Goal: Task Accomplishment & Management: Use online tool/utility

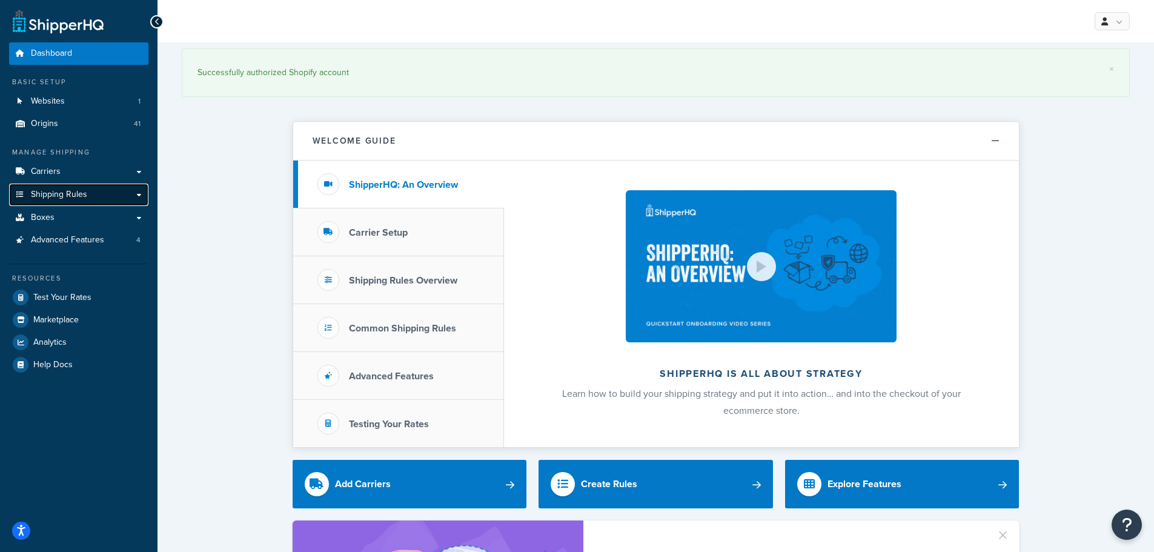
click at [99, 193] on link "Shipping Rules" at bounding box center [78, 195] width 139 height 22
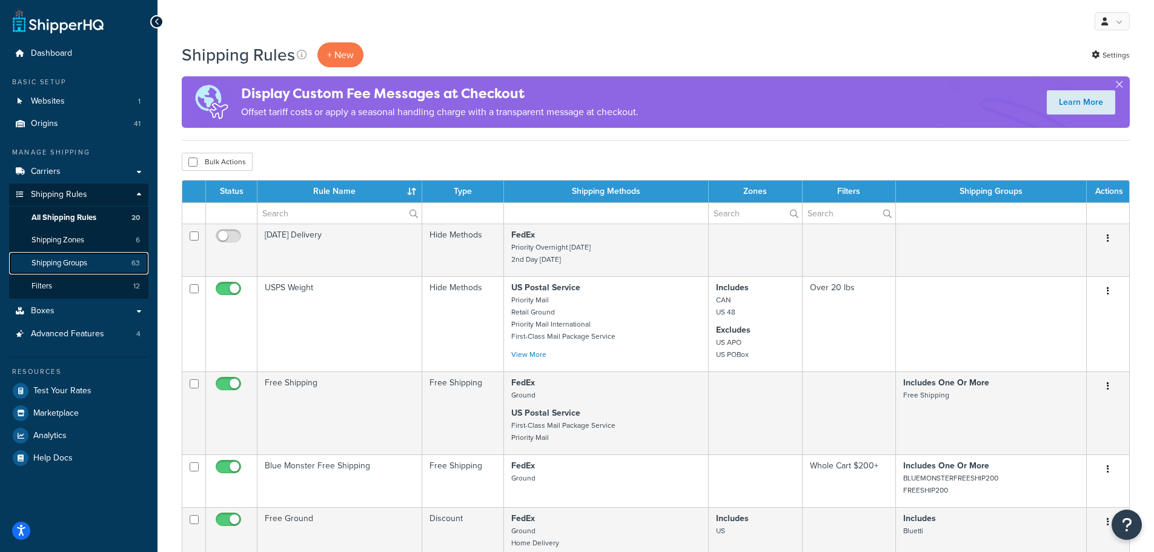
click at [70, 261] on span "Shipping Groups" at bounding box center [60, 263] width 56 height 10
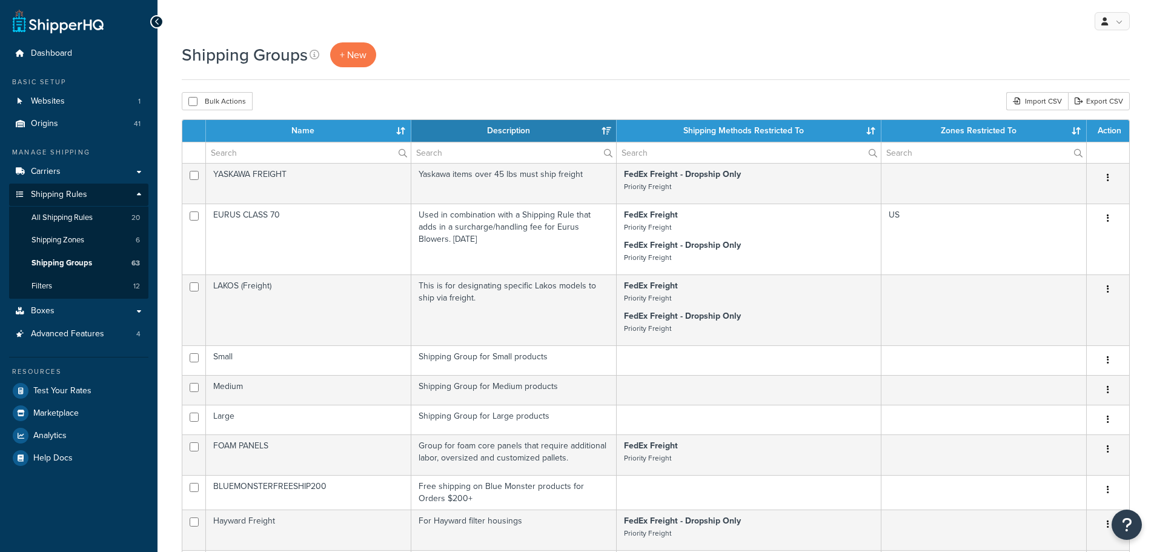
select select "15"
click at [301, 156] on input "text" at bounding box center [308, 152] width 205 height 21
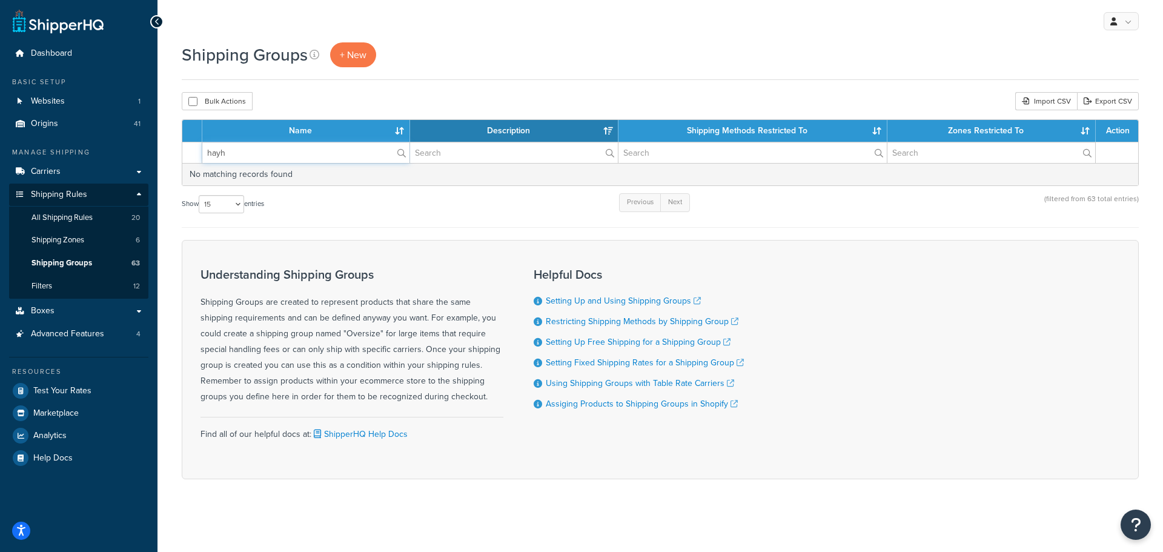
type input "hayward"
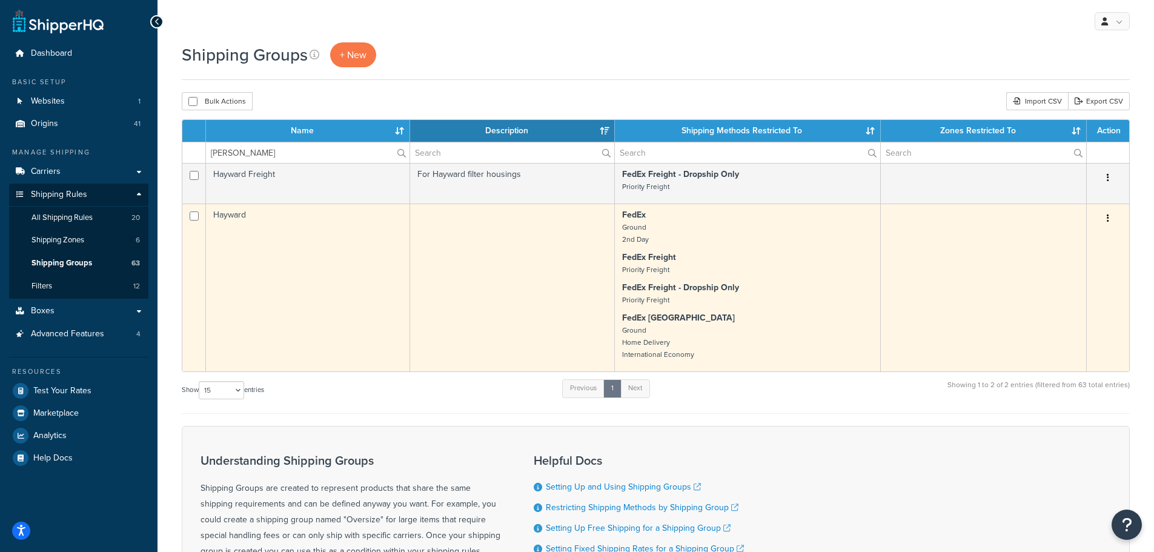
click at [321, 242] on td "Hayward" at bounding box center [308, 288] width 204 height 168
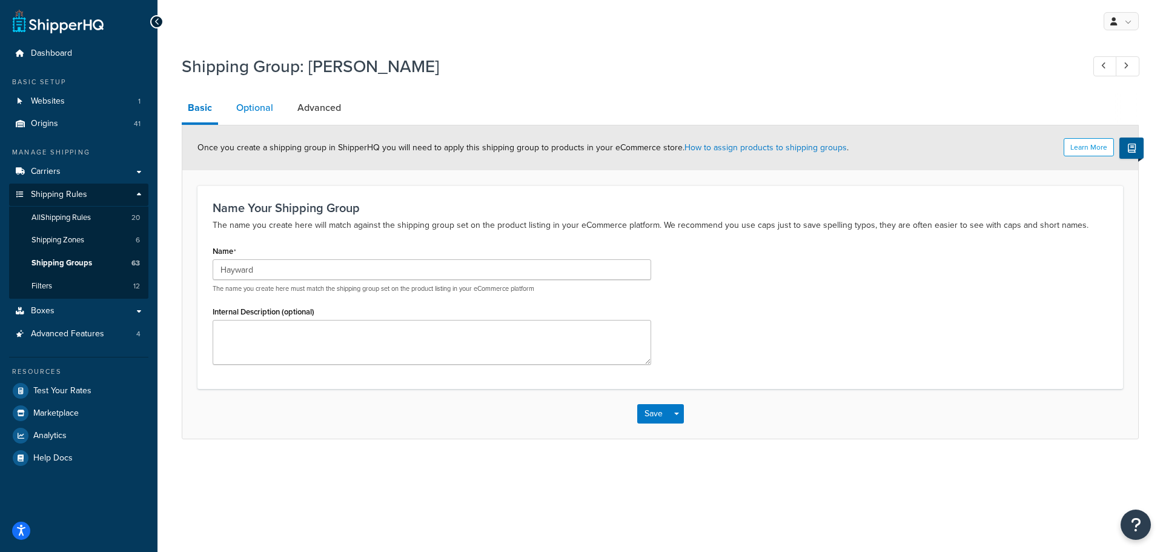
click at [259, 121] on link "Optional" at bounding box center [254, 107] width 49 height 29
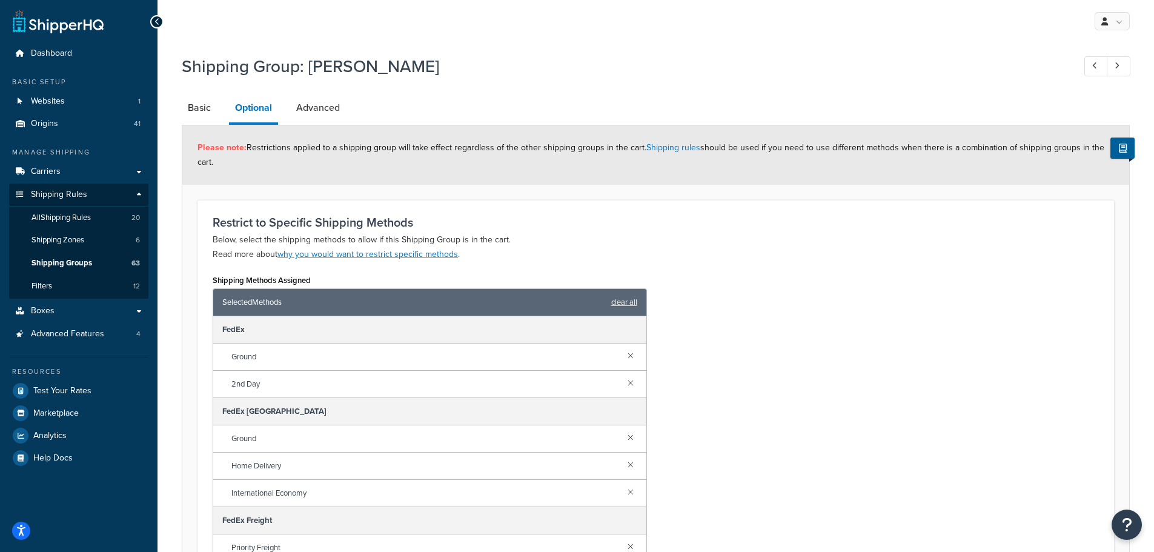
click at [319, 112] on link "Advanced" at bounding box center [318, 107] width 56 height 29
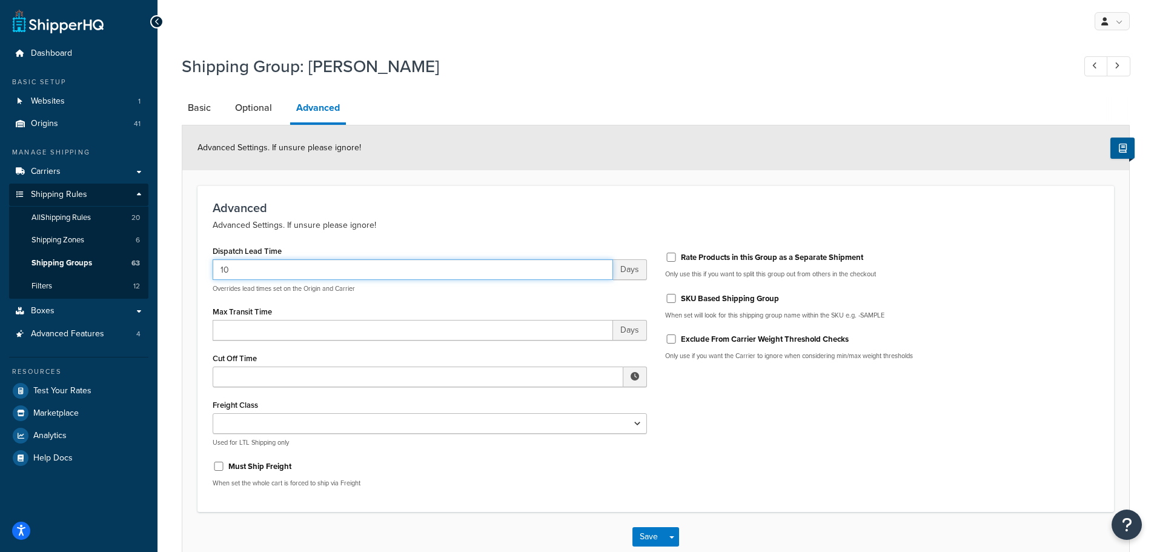
click at [370, 273] on input "10" at bounding box center [413, 269] width 400 height 21
type input "10-17"
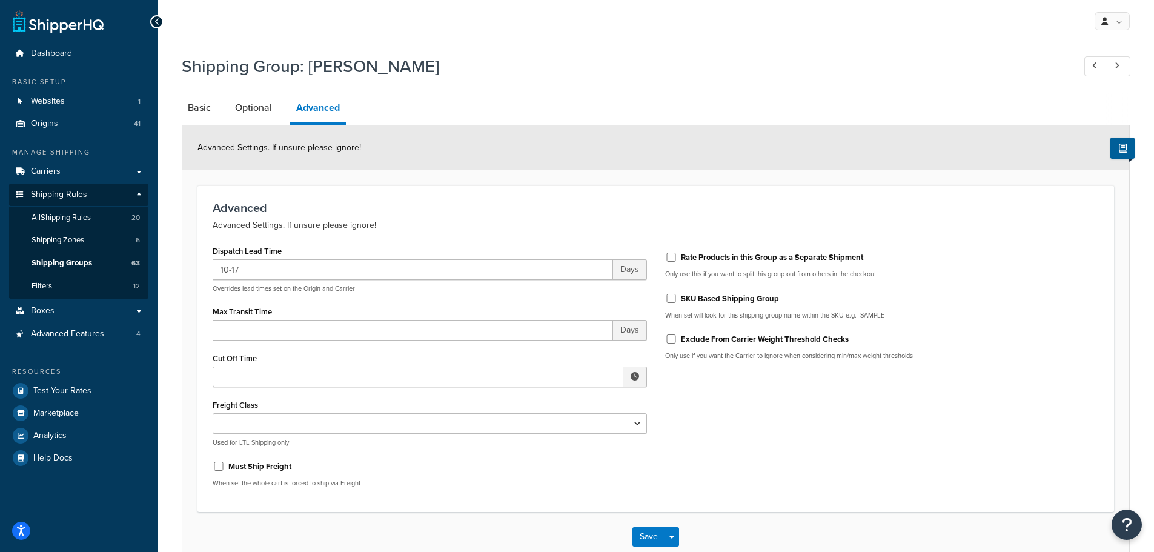
click at [400, 297] on div "Dispatch Lead Time 10-17 Days Overrides lead times set on the Origin and Carrie…" at bounding box center [430, 369] width 453 height 254
click at [648, 537] on button "Save" at bounding box center [649, 536] width 33 height 19
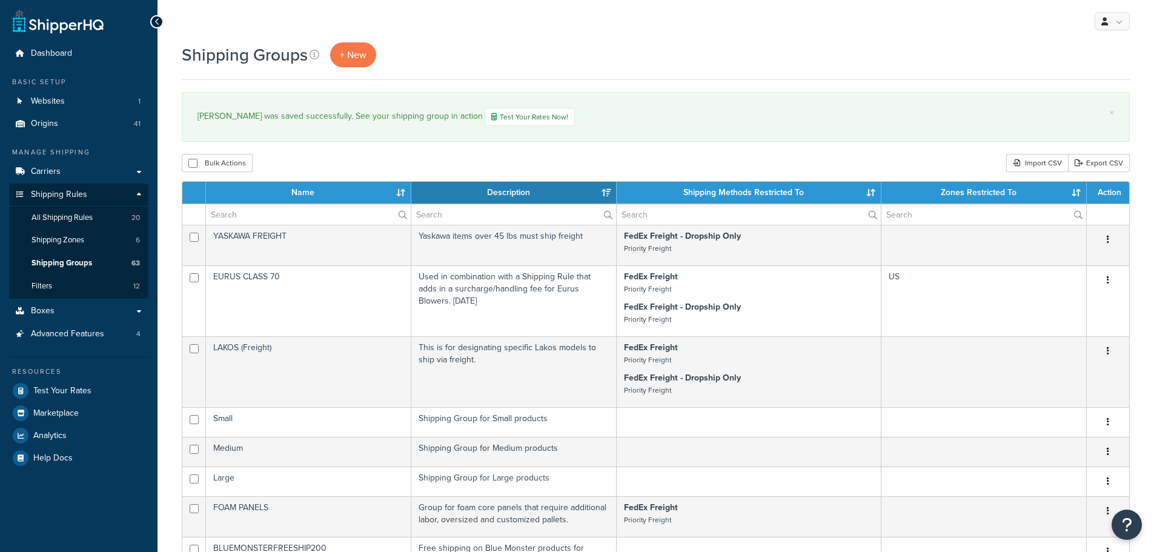
select select "15"
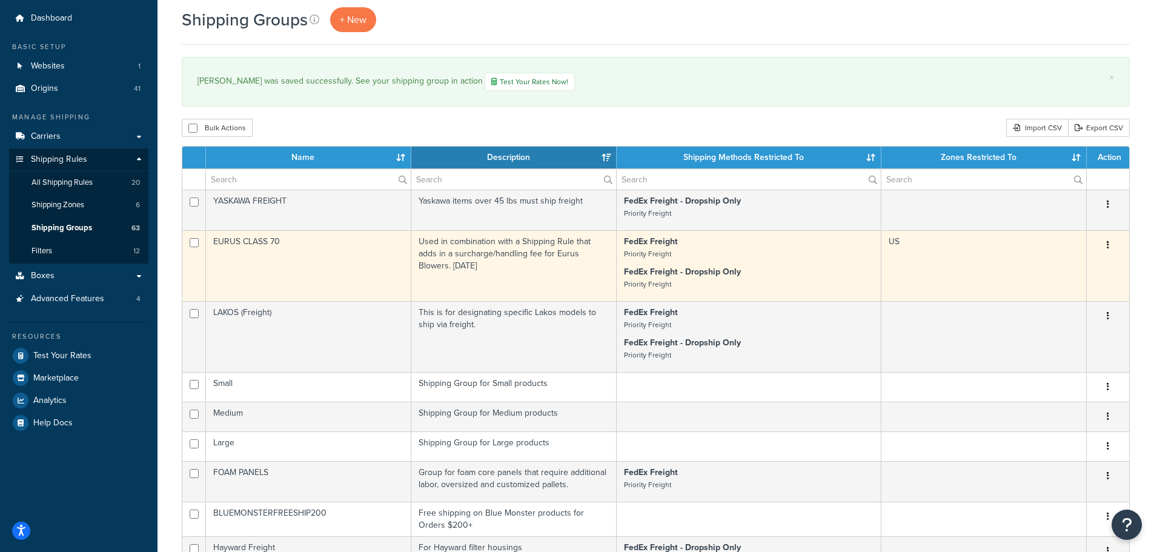
scroll to position [121, 0]
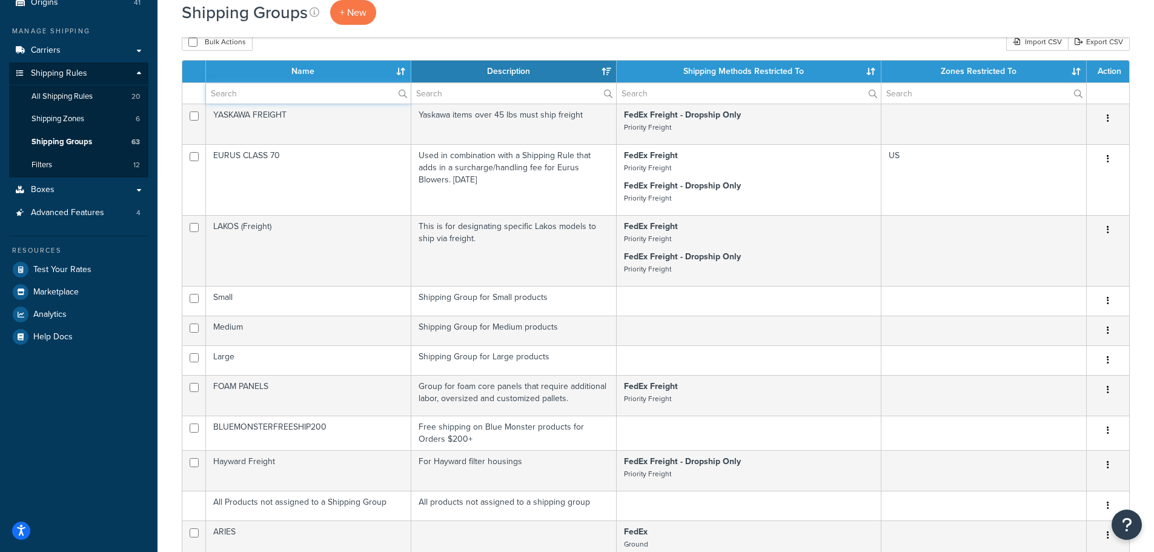
click at [298, 91] on input "text" at bounding box center [308, 93] width 205 height 21
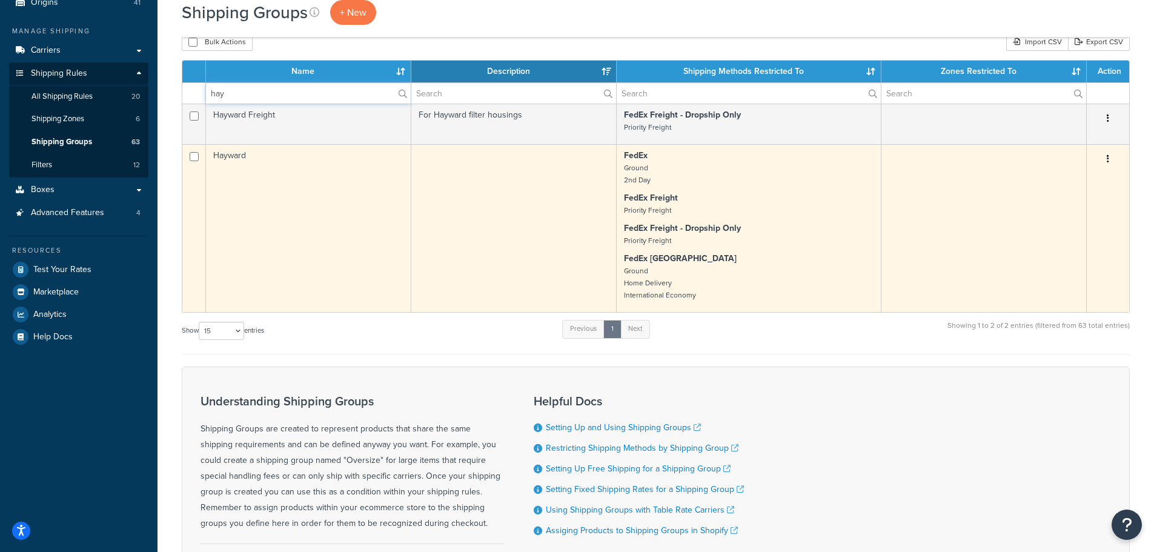
type input "hay"
click at [271, 166] on td "Hayward" at bounding box center [308, 228] width 205 height 168
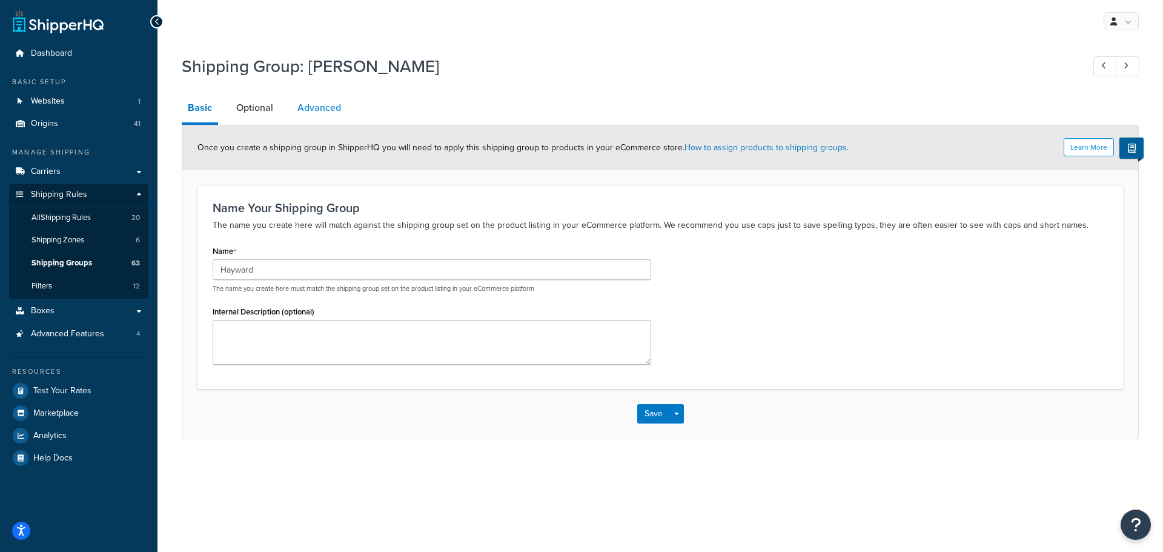
click at [325, 107] on link "Advanced" at bounding box center [319, 107] width 56 height 29
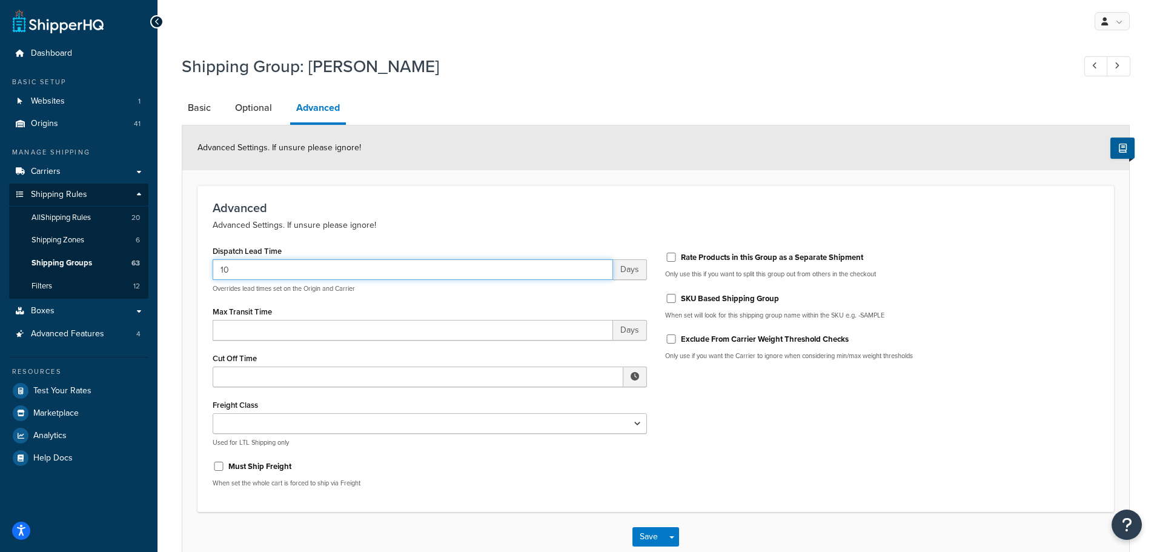
drag, startPoint x: 265, startPoint y: 270, endPoint x: 221, endPoint y: 268, distance: 43.7
click at [221, 268] on input "10" at bounding box center [413, 269] width 400 height 21
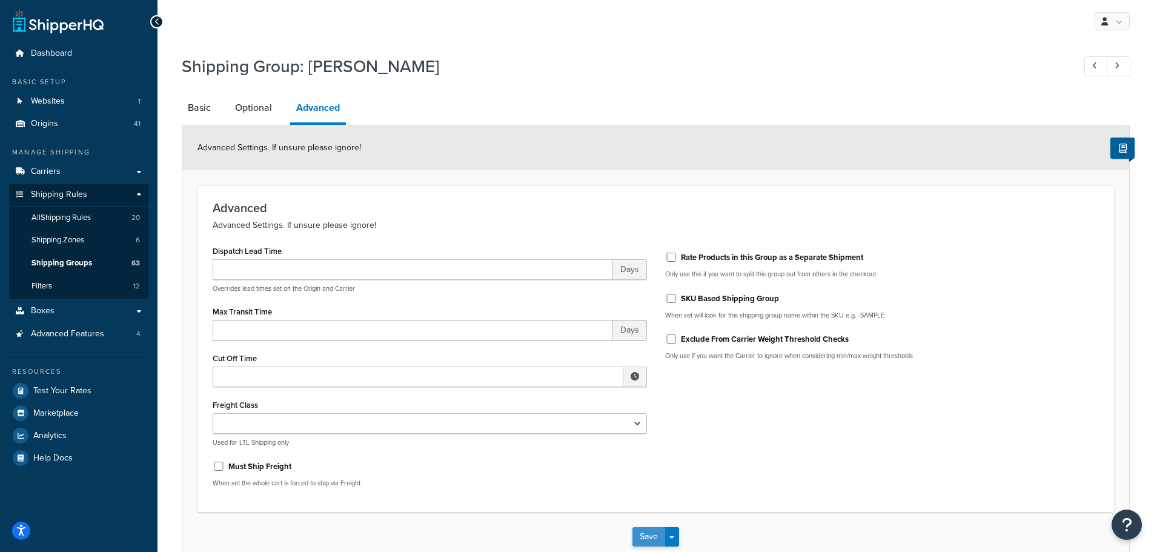
click at [645, 532] on button "Save" at bounding box center [649, 536] width 33 height 19
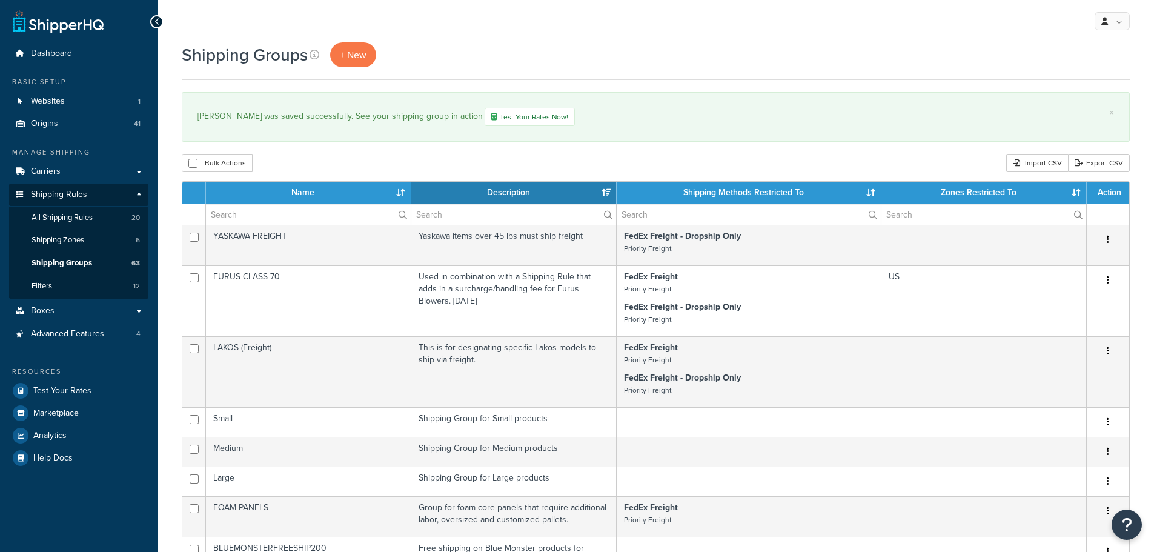
select select "15"
click at [66, 132] on link "Origins 41" at bounding box center [78, 124] width 139 height 22
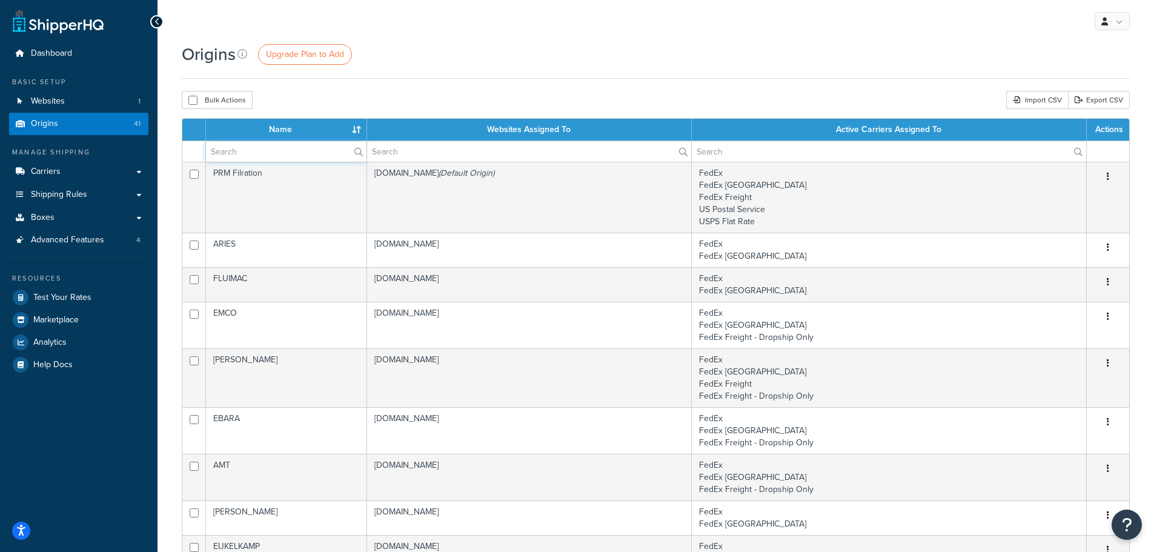
click at [277, 149] on input "text" at bounding box center [286, 151] width 161 height 21
type input "hayward"
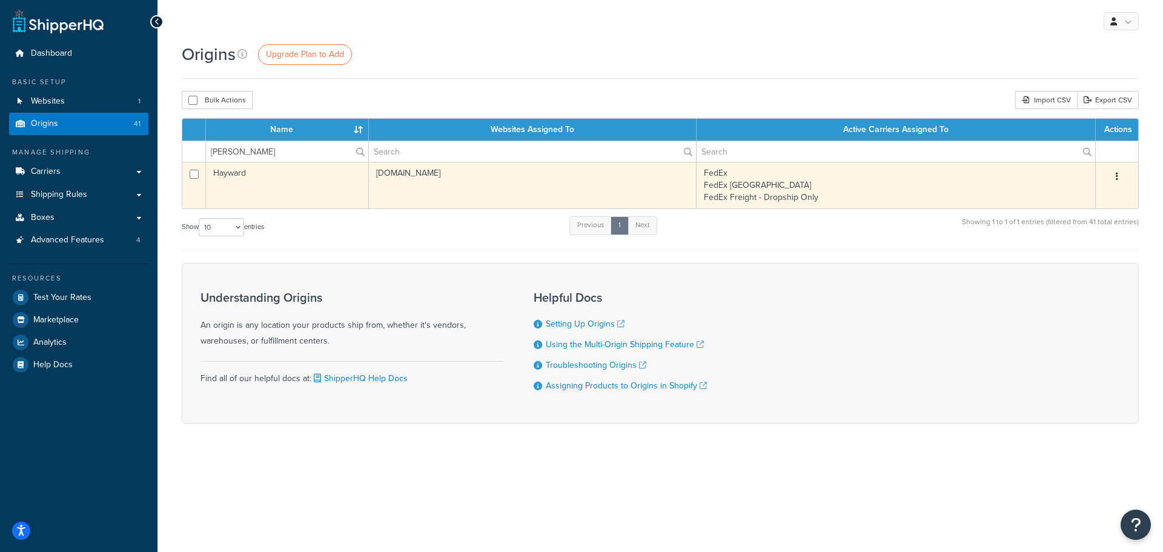
click at [293, 179] on td "Hayward" at bounding box center [287, 185] width 163 height 47
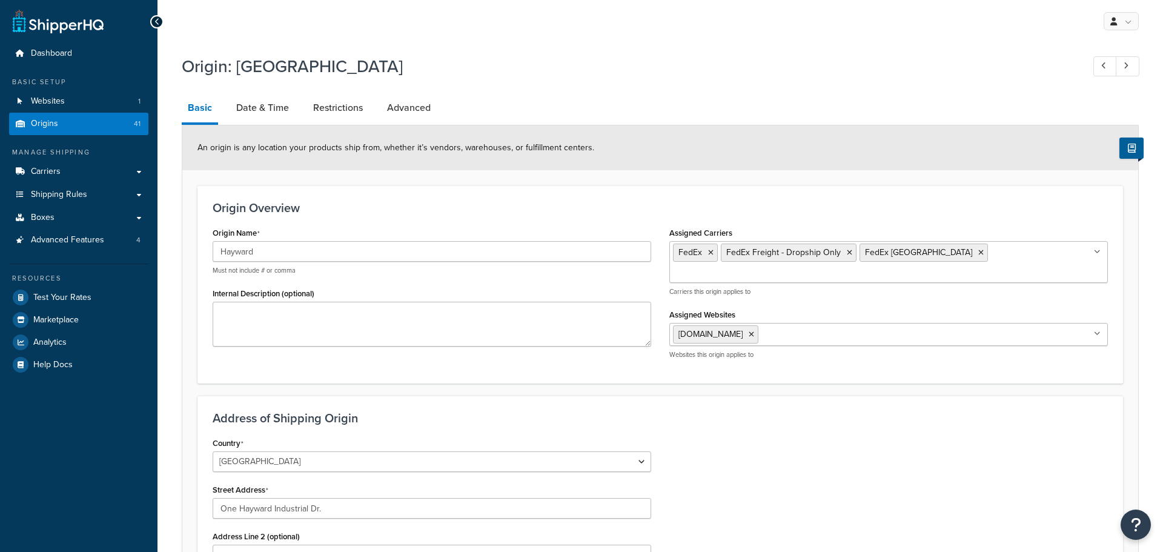
select select "33"
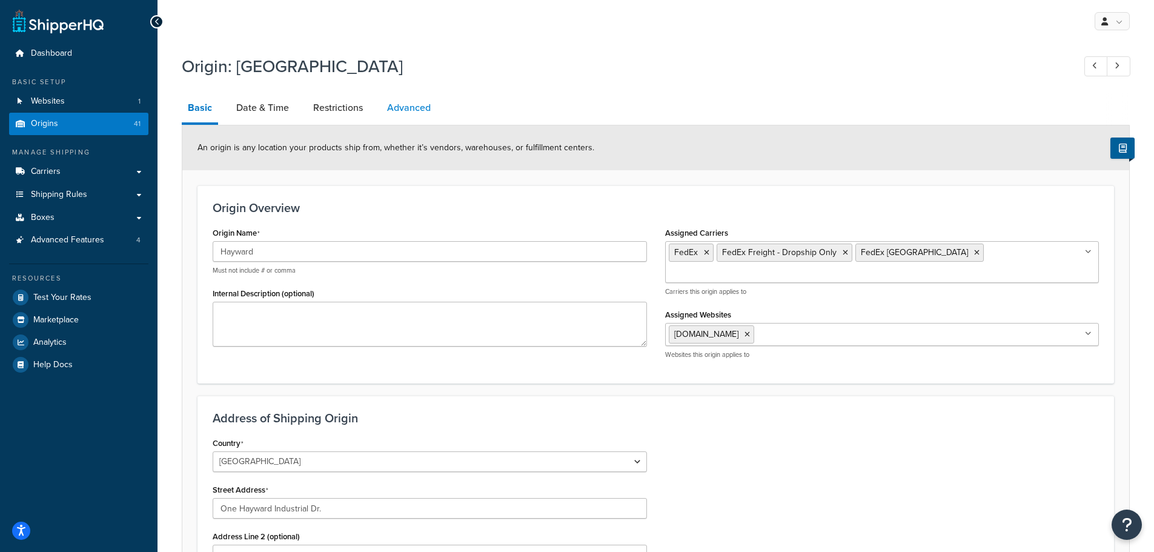
click at [407, 113] on link "Advanced" at bounding box center [409, 107] width 56 height 29
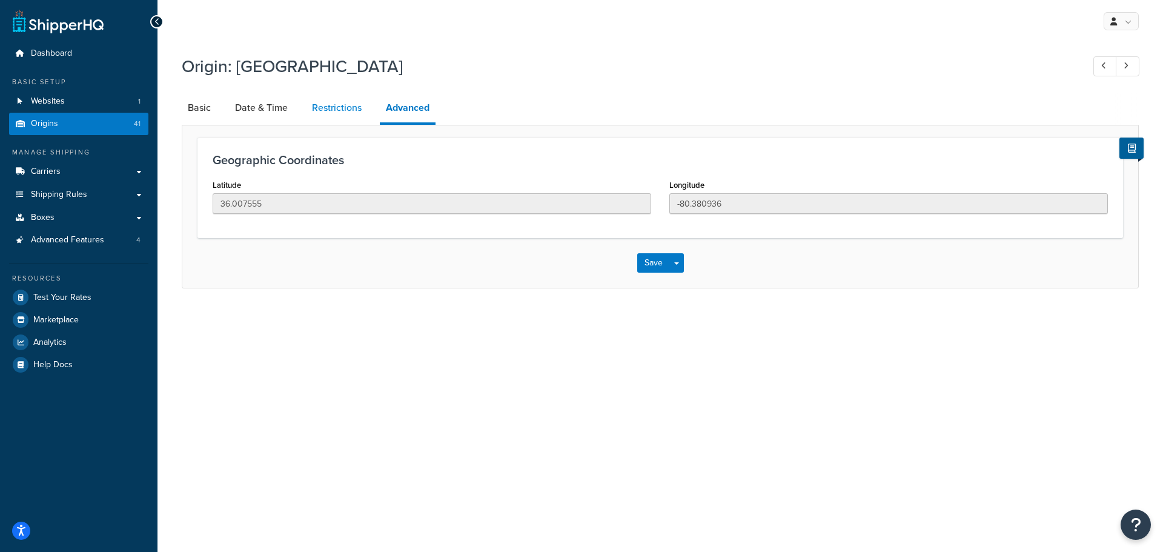
click at [317, 104] on link "Restrictions" at bounding box center [337, 107] width 62 height 29
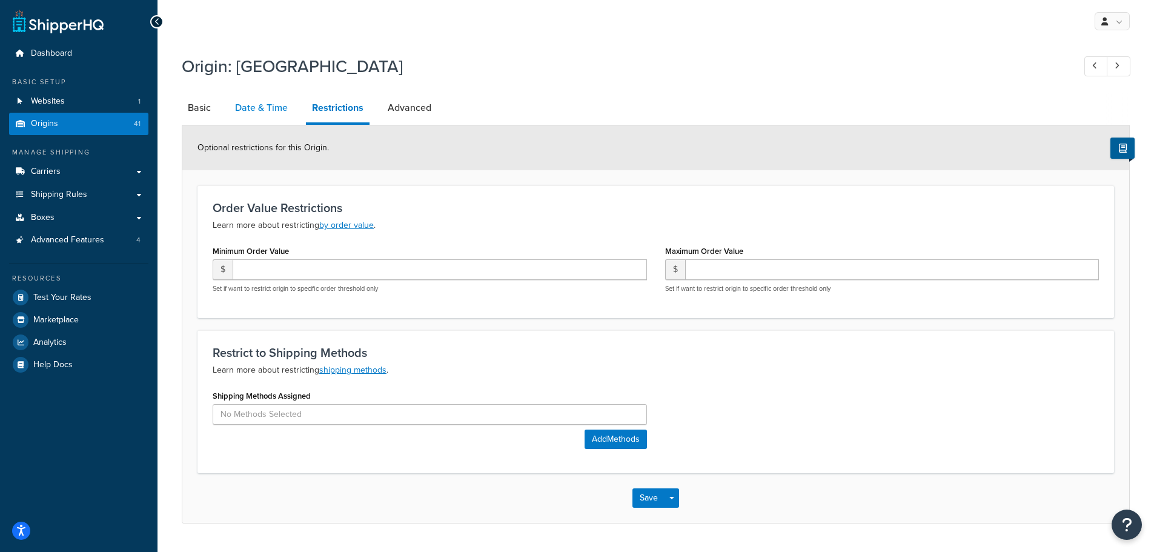
click at [267, 104] on link "Date & Time" at bounding box center [261, 107] width 65 height 29
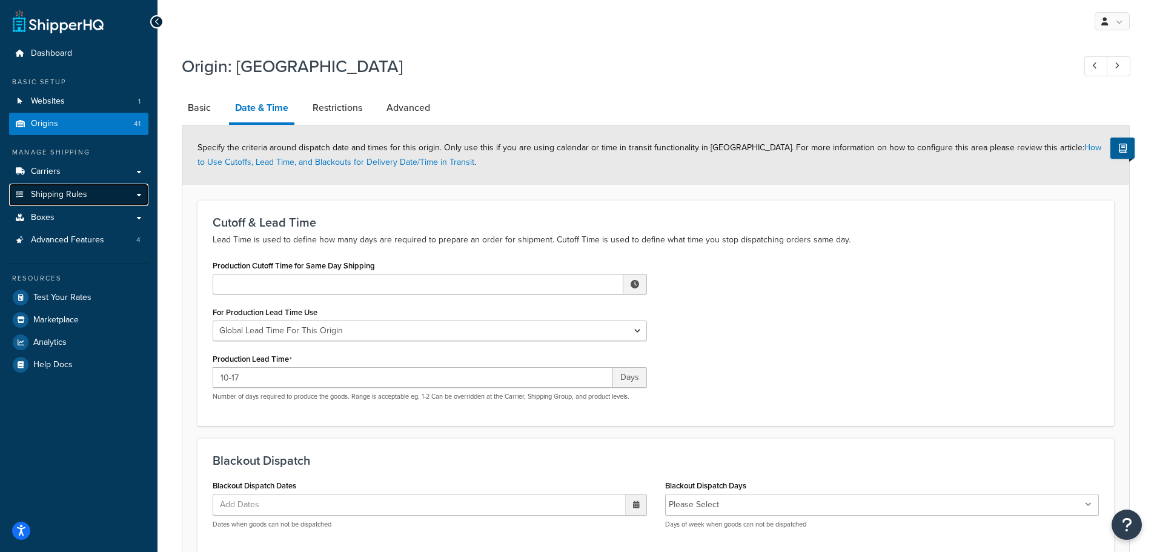
click at [68, 195] on span "Shipping Rules" at bounding box center [59, 195] width 56 height 10
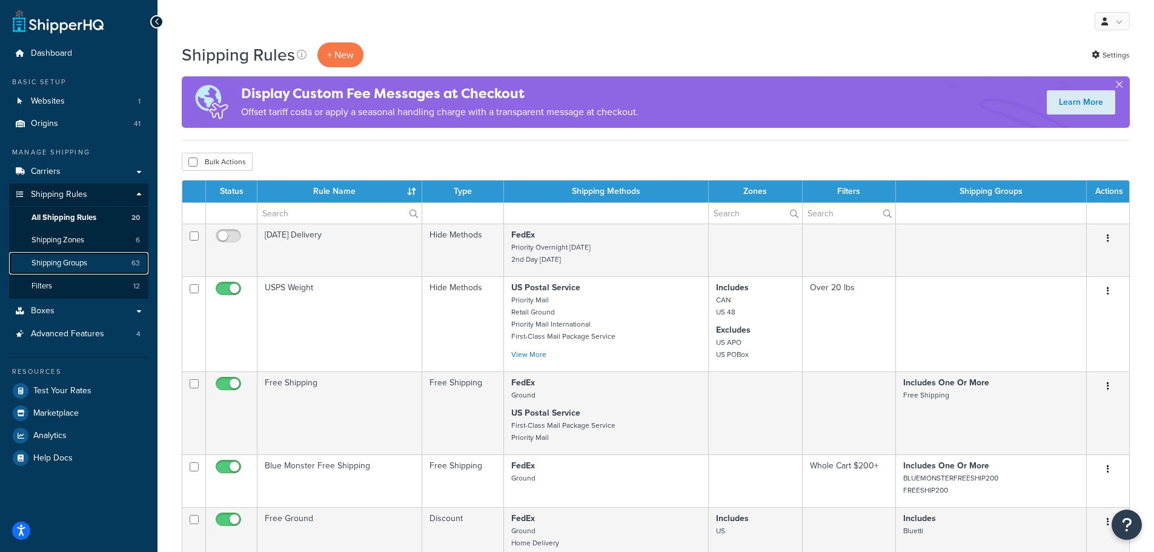
click at [61, 258] on span "Shipping Groups" at bounding box center [60, 263] width 56 height 10
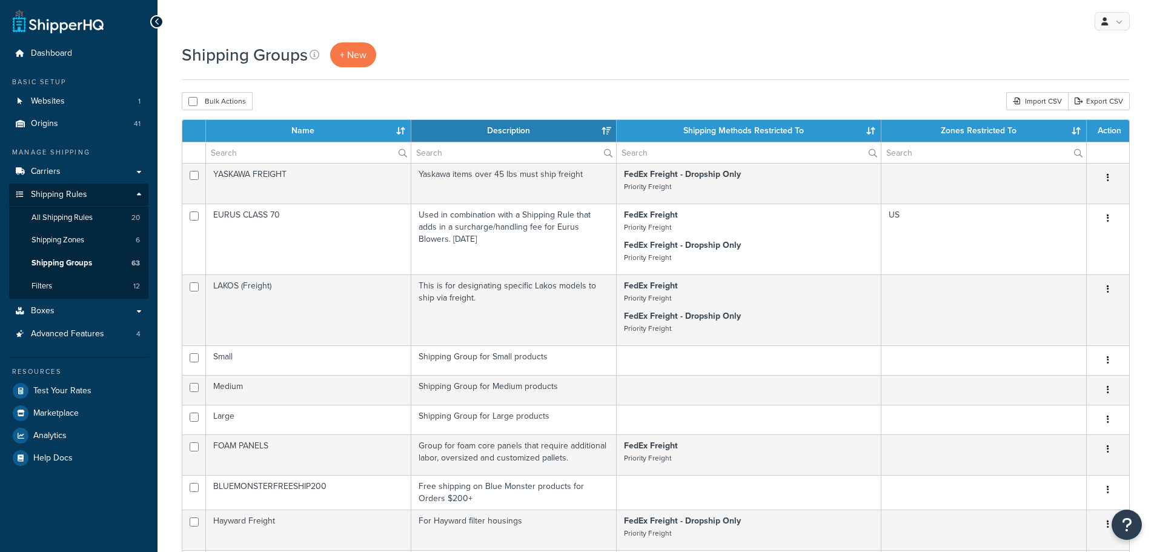
select select "15"
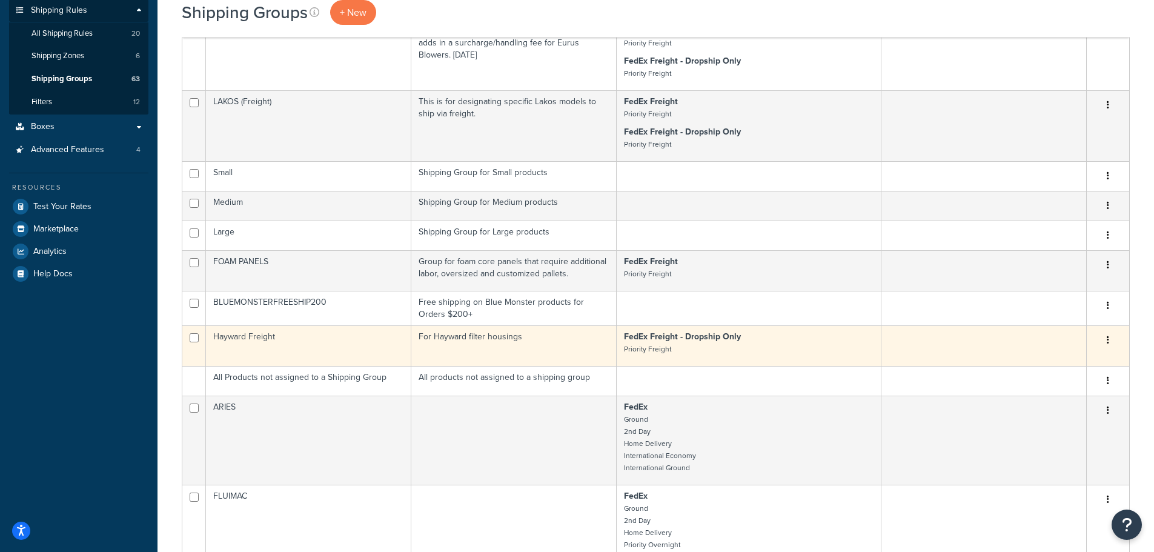
scroll to position [242, 0]
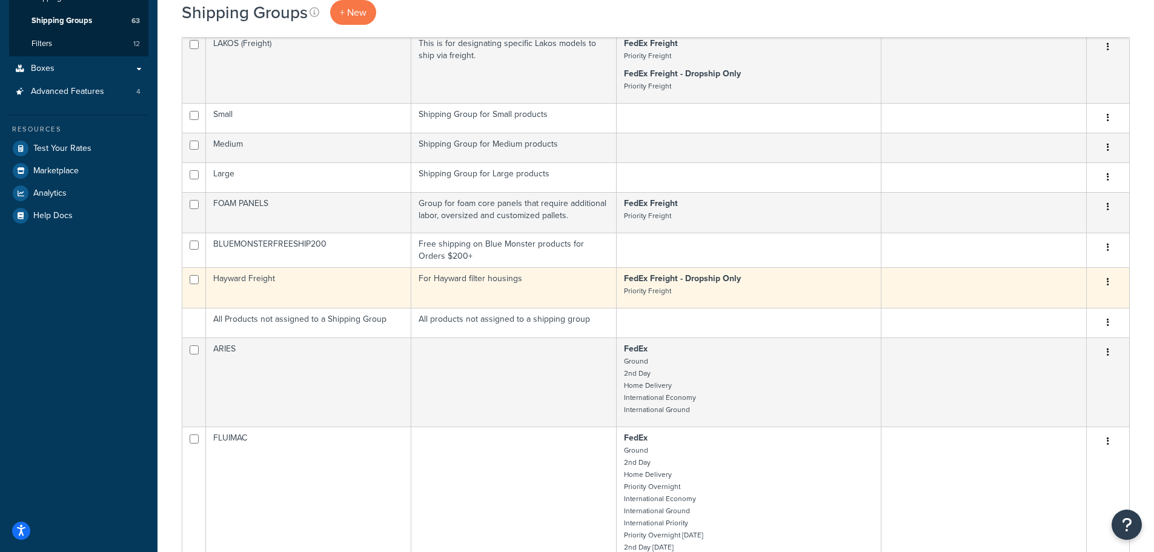
click at [336, 286] on td "Hayward Freight" at bounding box center [308, 287] width 205 height 41
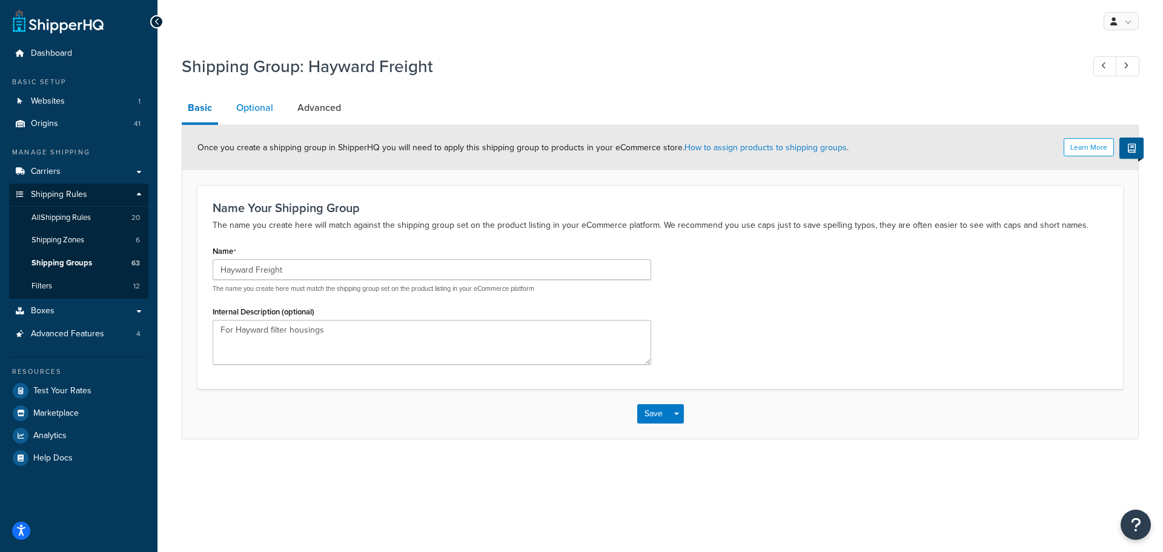
click at [262, 108] on link "Optional" at bounding box center [254, 107] width 49 height 29
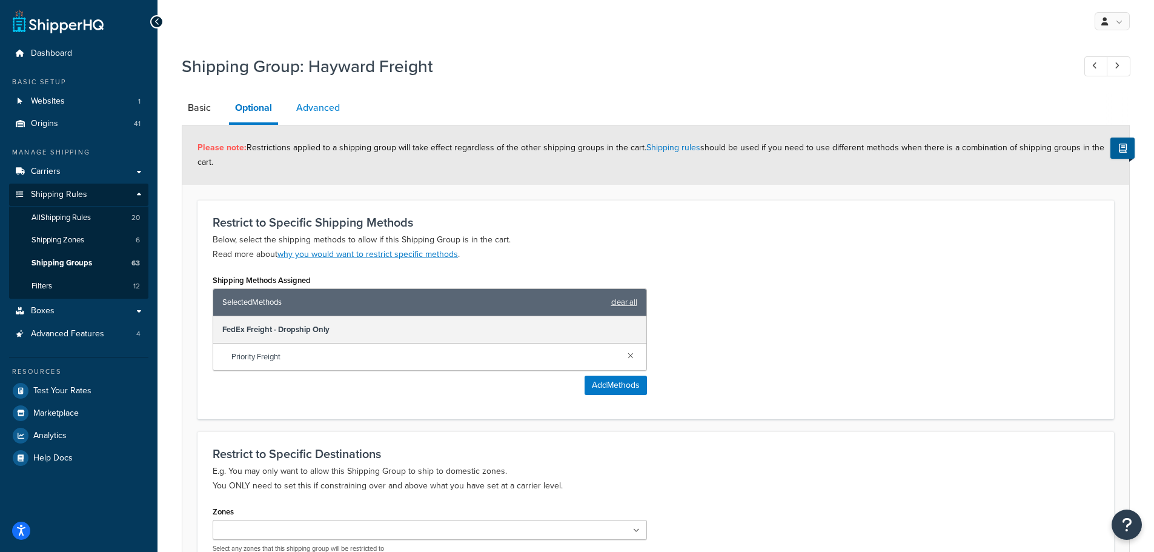
click at [319, 99] on link "Advanced" at bounding box center [318, 107] width 56 height 29
select select "110"
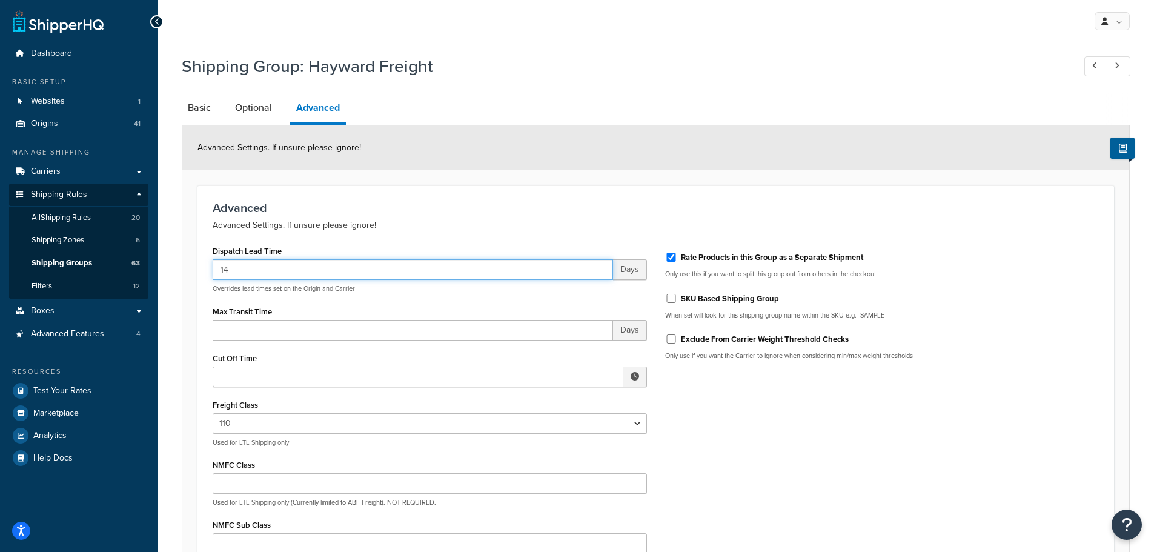
click at [321, 261] on input "14" at bounding box center [413, 269] width 400 height 21
type input "20"
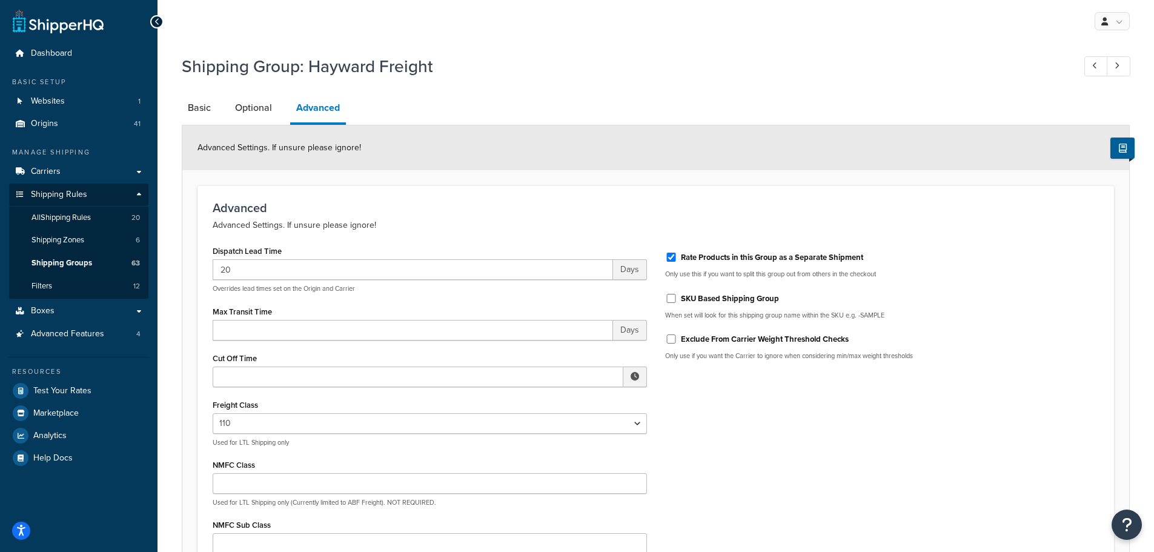
click at [514, 302] on div "Dispatch Lead Time 20 Days Overrides lead times set on the Origin and Carrier M…" at bounding box center [430, 429] width 453 height 375
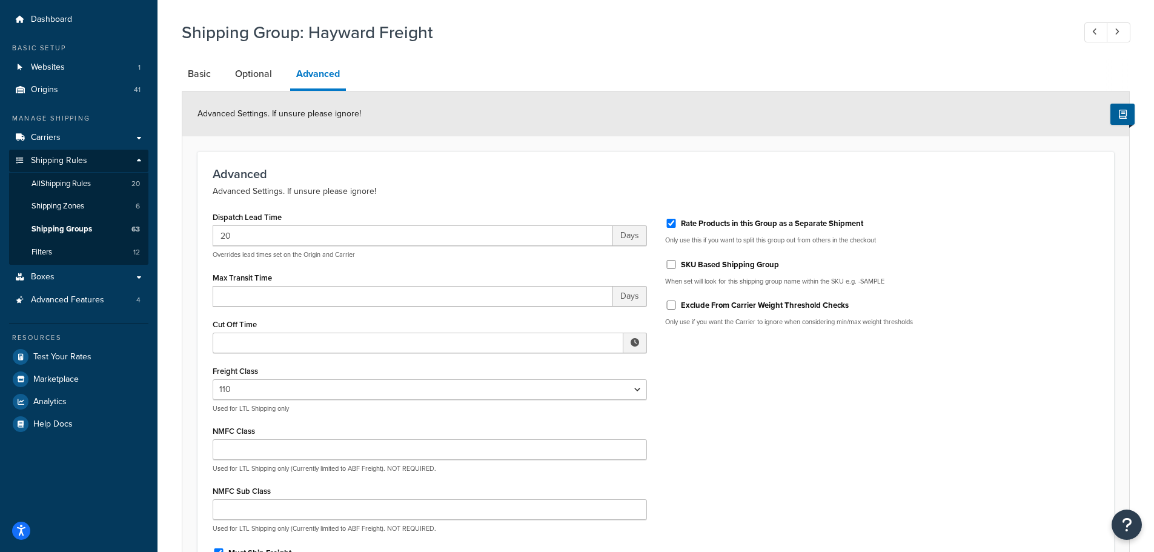
scroll to position [191, 0]
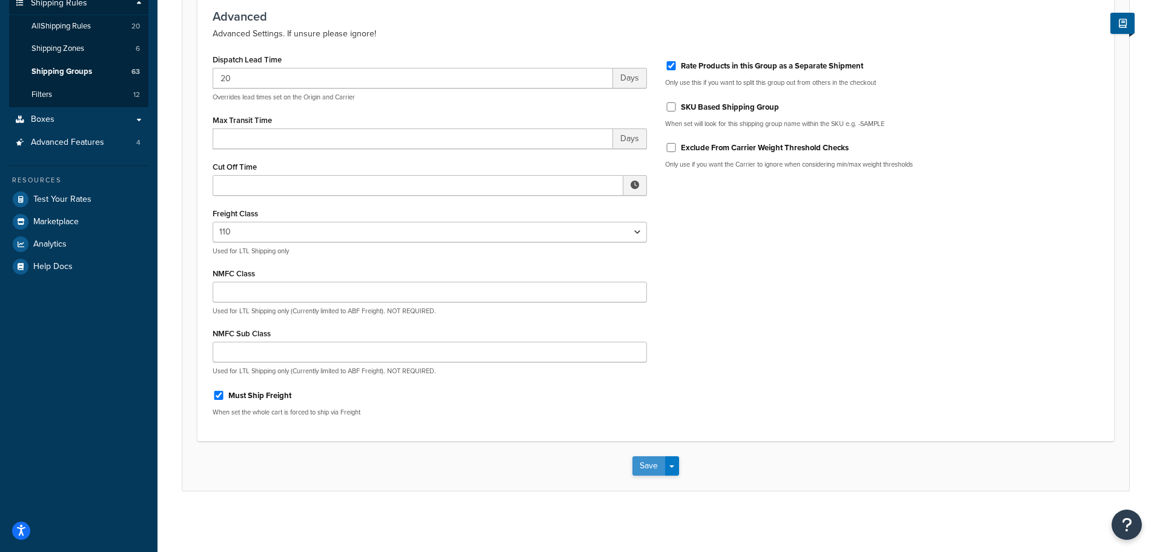
click at [648, 468] on button "Save" at bounding box center [649, 465] width 33 height 19
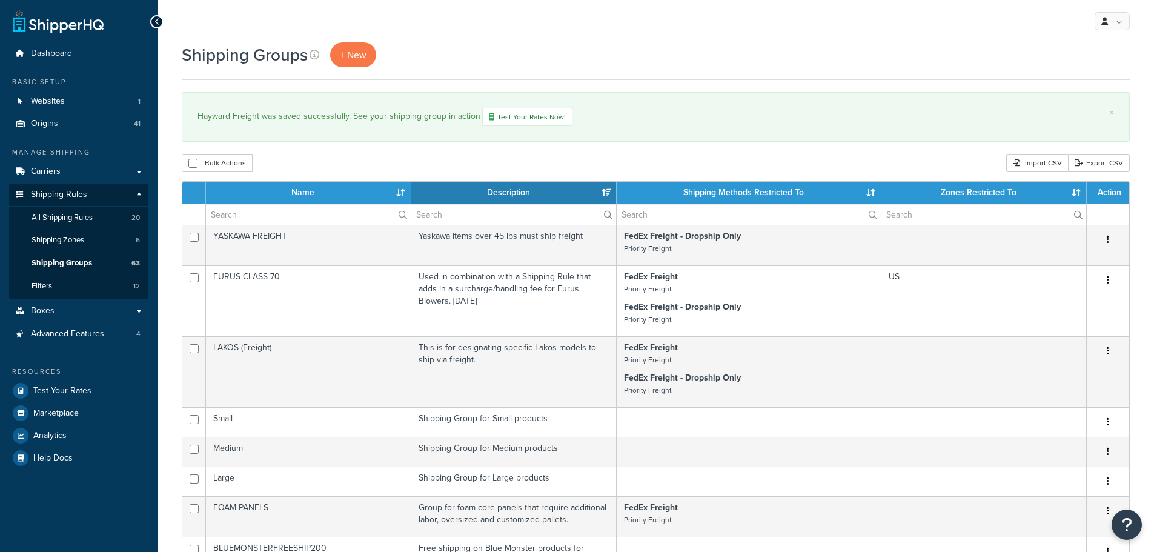
select select "15"
click at [81, 121] on link "Origins 41" at bounding box center [78, 124] width 139 height 22
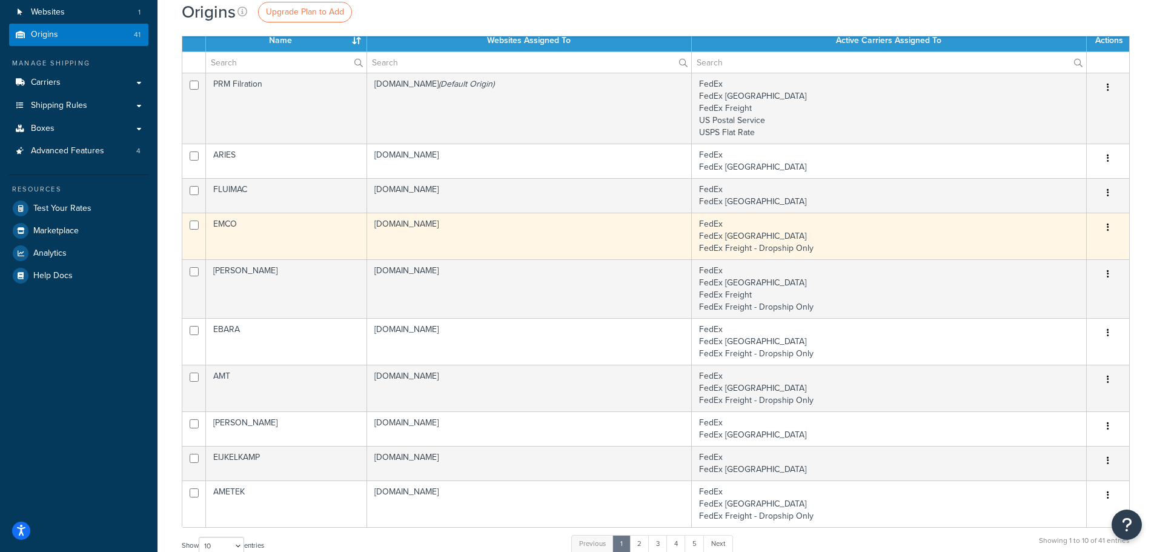
scroll to position [61, 0]
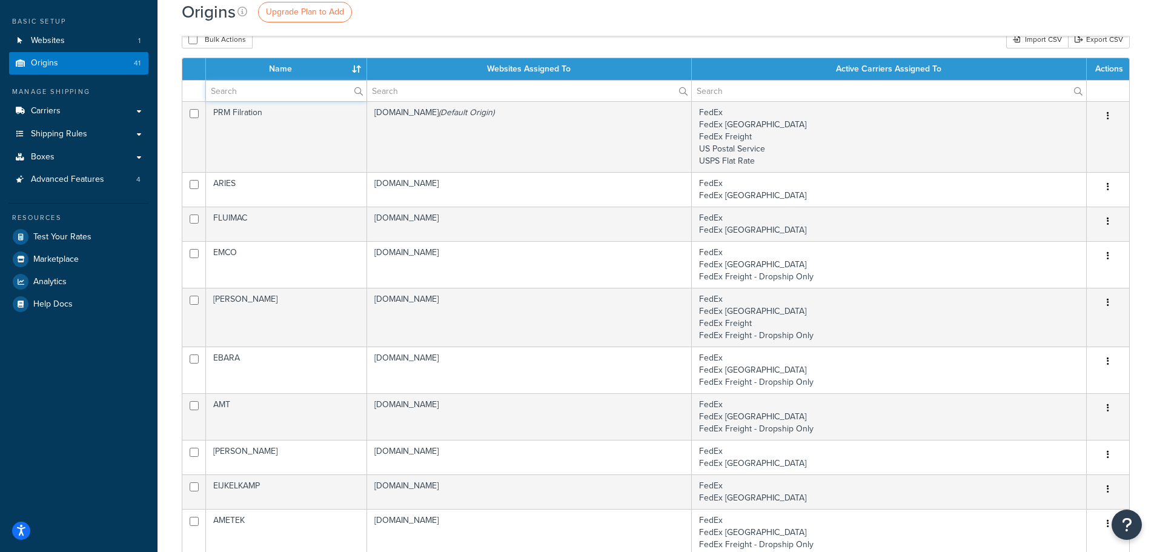
click at [271, 93] on input "text" at bounding box center [286, 91] width 161 height 21
type input "[PERSON_NAME]"
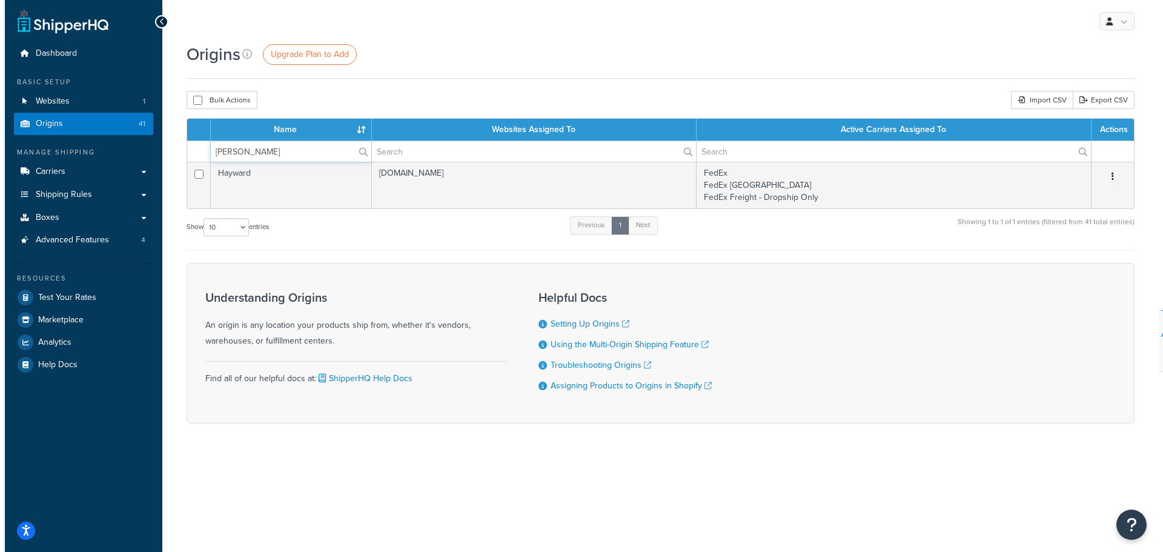
scroll to position [0, 0]
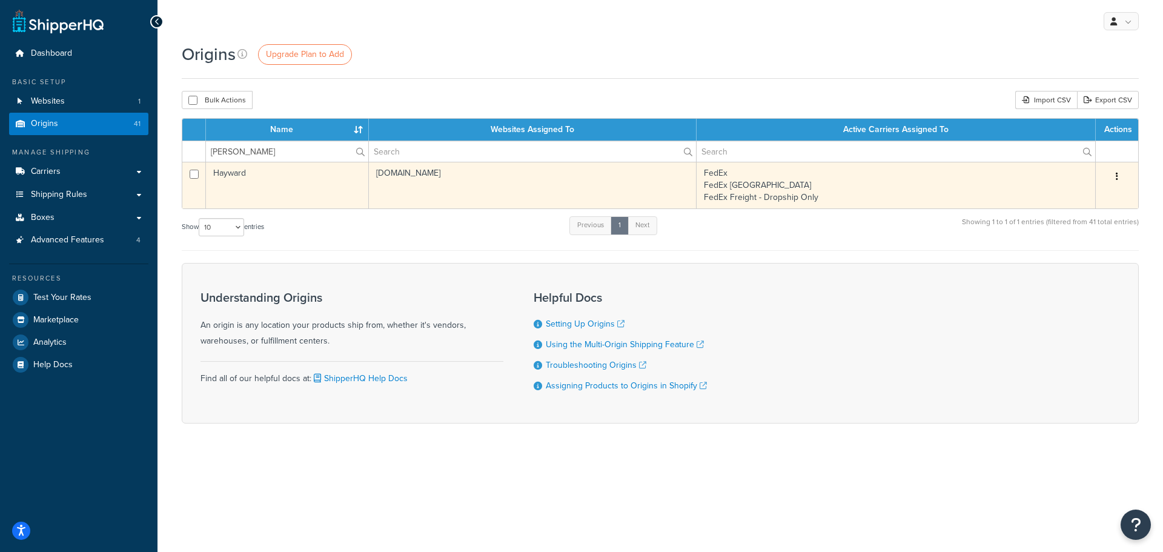
click at [287, 181] on td "Hayward" at bounding box center [287, 185] width 163 height 47
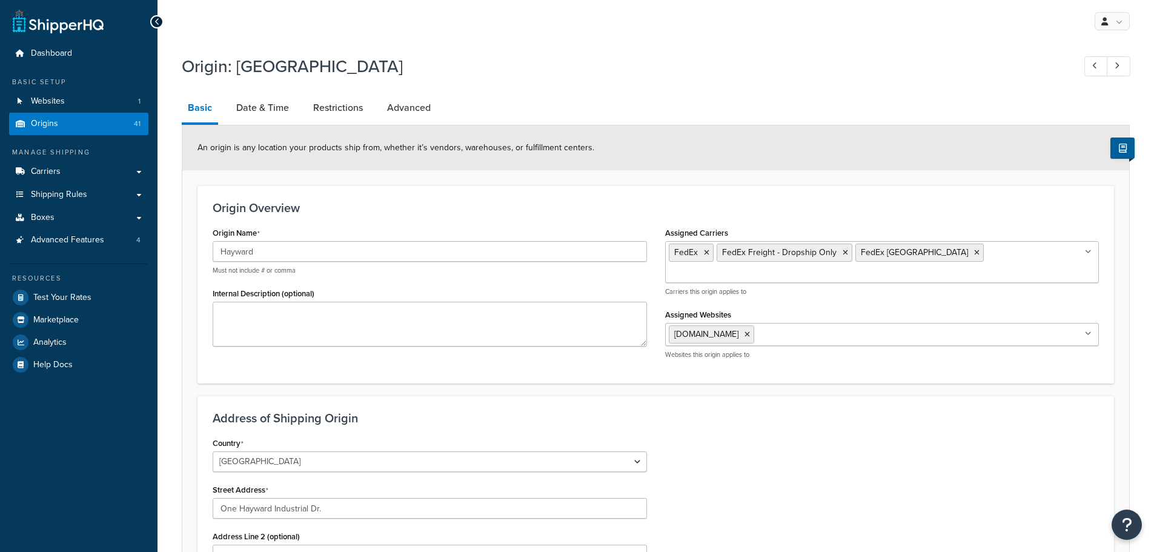
select select "33"
click at [353, 105] on link "Restrictions" at bounding box center [338, 107] width 62 height 29
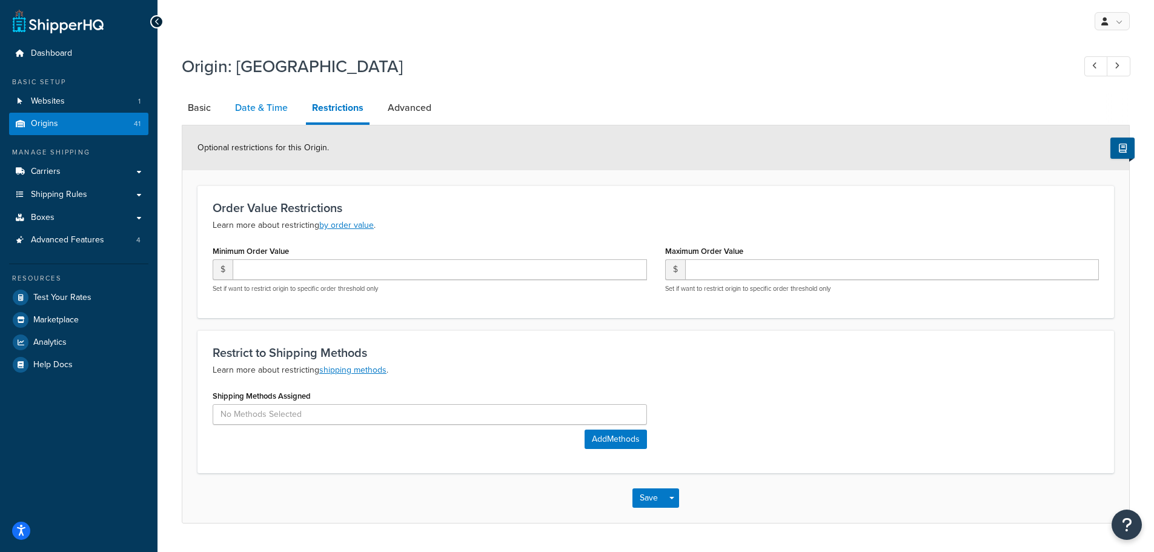
click at [278, 108] on link "Date & Time" at bounding box center [261, 107] width 65 height 29
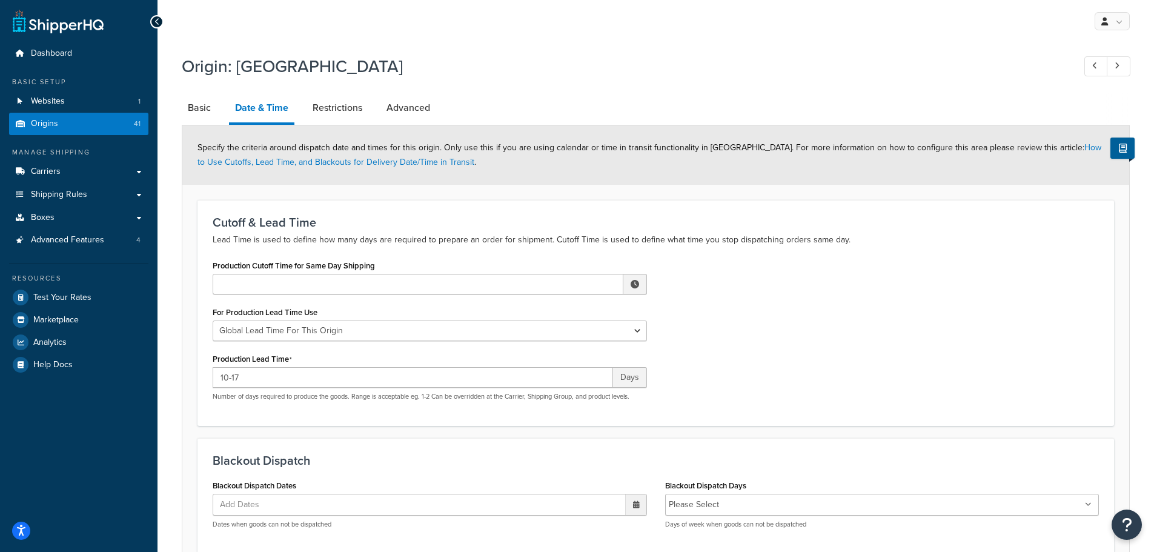
click at [81, 30] on link at bounding box center [58, 21] width 91 height 24
click at [64, 301] on span "Test Your Rates" at bounding box center [62, 298] width 58 height 10
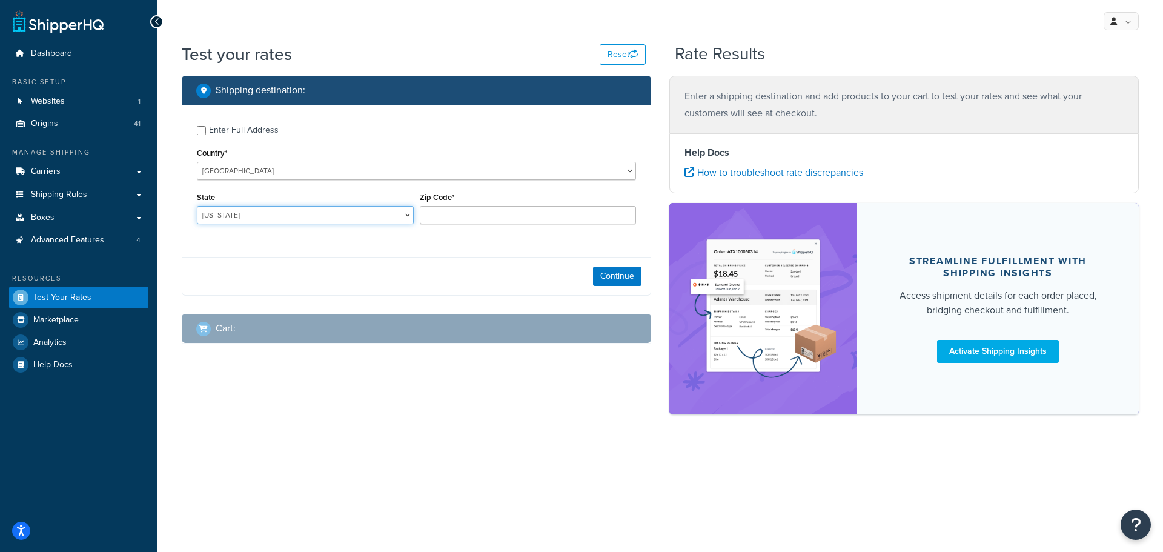
click at [409, 214] on select "[US_STATE] [US_STATE] [US_STATE] [US_STATE] [US_STATE] Armed Forces Americas Ar…" at bounding box center [305, 215] width 217 height 18
select select "NC"
click at [197, 206] on select "[US_STATE] [US_STATE] [US_STATE] [US_STATE] [US_STATE] Armed Forces Americas Ar…" at bounding box center [305, 215] width 217 height 18
click at [457, 211] on input "Zip Code*" at bounding box center [528, 215] width 217 height 18
type input "27565"
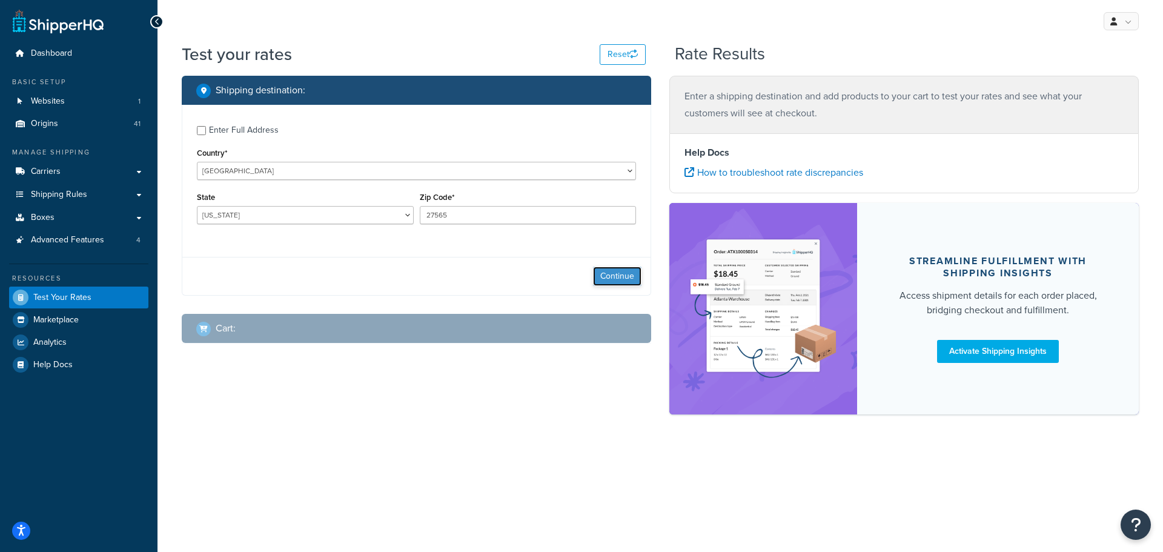
click at [607, 278] on button "Continue" at bounding box center [617, 276] width 48 height 19
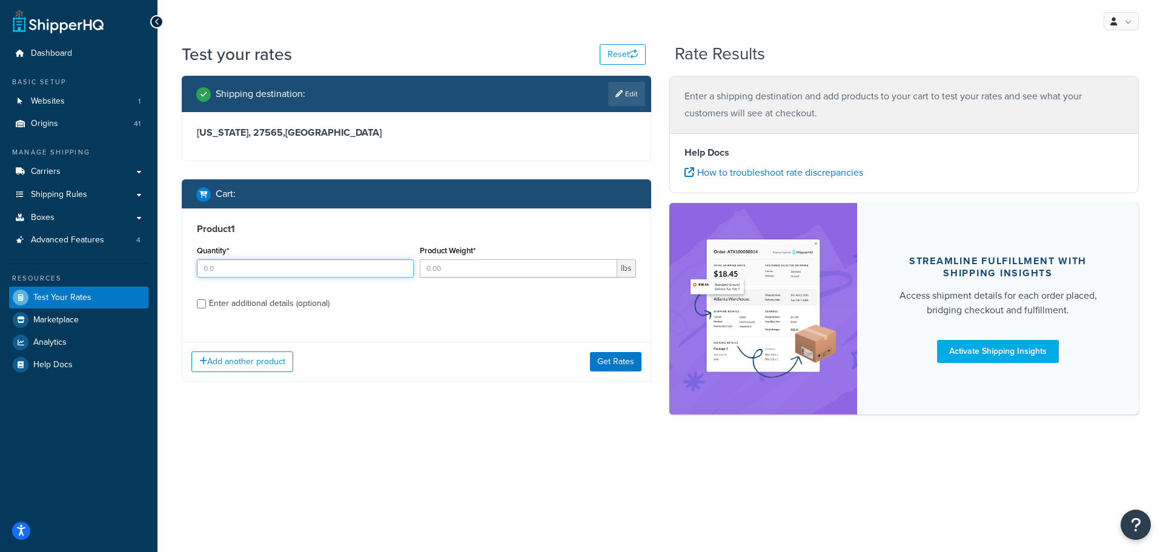
click at [339, 272] on input "Quantity*" at bounding box center [305, 268] width 217 height 18
type input "1"
click at [314, 299] on div "Enter additional details (optional)" at bounding box center [269, 303] width 121 height 17
click at [206, 299] on input "Enter additional details (optional)" at bounding box center [201, 303] width 9 height 9
checkbox input "true"
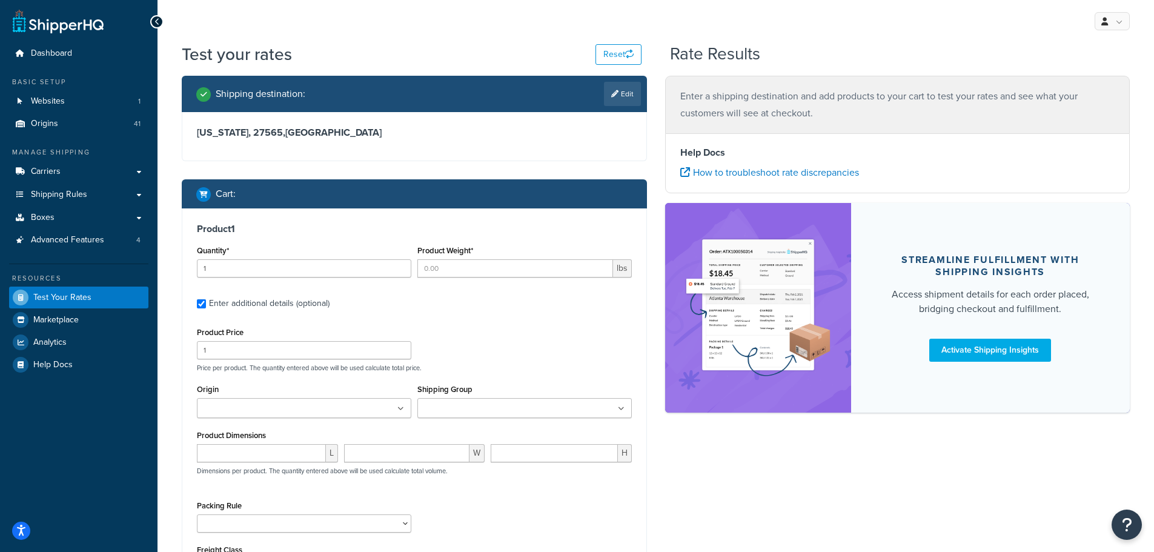
click at [401, 410] on icon at bounding box center [400, 408] width 7 height 7
click at [476, 412] on input "Shipping Group" at bounding box center [474, 408] width 107 height 13
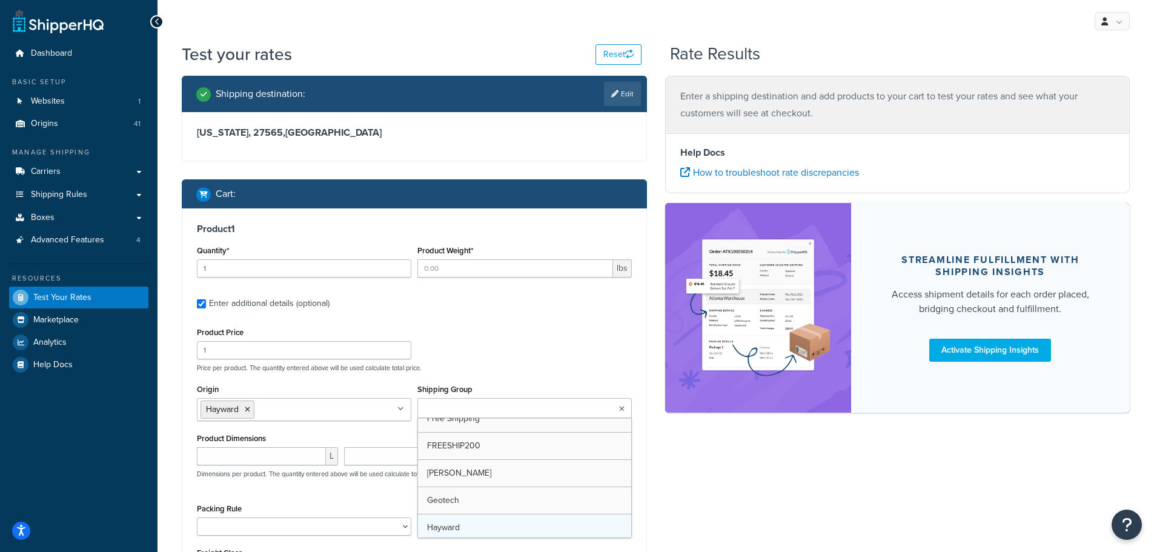
scroll to position [1030, 0]
click at [526, 364] on p "Price per product. The quantity entered above will be used calculate total pric…" at bounding box center [414, 368] width 441 height 8
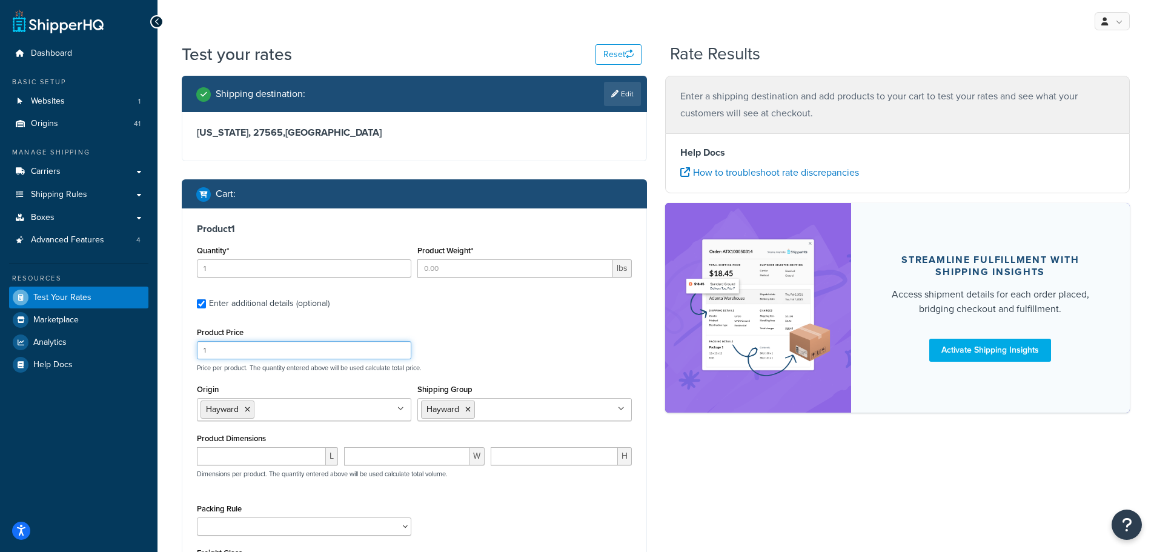
click at [301, 345] on input "1" at bounding box center [304, 350] width 214 height 18
drag, startPoint x: 254, startPoint y: 342, endPoint x: 204, endPoint y: 342, distance: 49.7
click at [204, 342] on input "1" at bounding box center [304, 350] width 214 height 18
type input "600"
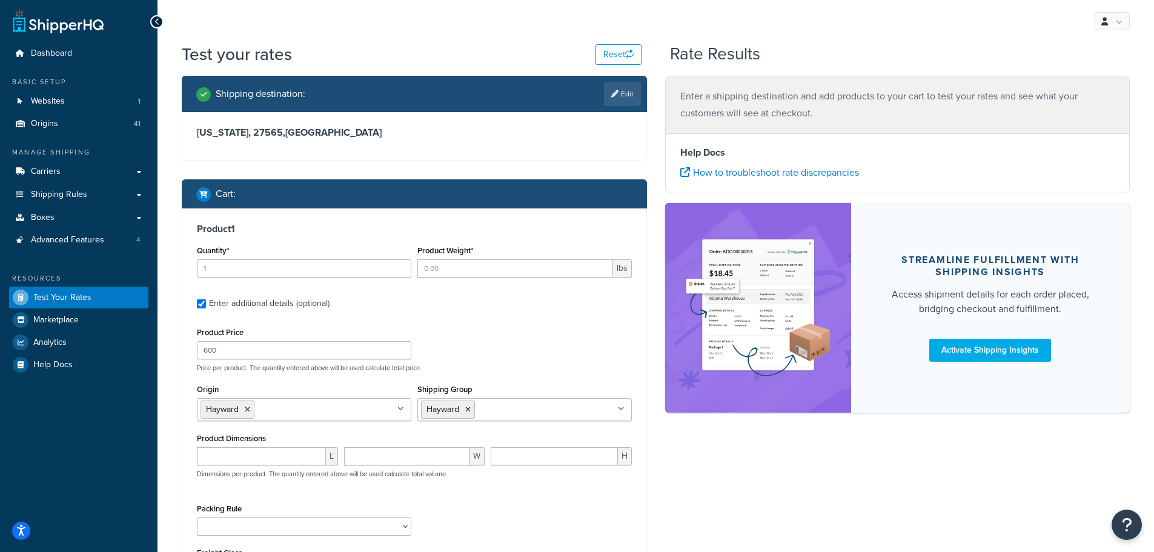
click at [503, 318] on div "Product 1 Quantity* 1 Product Weight* lbs Enter additional details (optional) P…" at bounding box center [414, 405] width 464 height 395
click at [493, 262] on input "Product Weight*" at bounding box center [515, 268] width 196 height 18
type input "10"
click at [471, 315] on div "Product 1 Quantity* 1 Product Weight* 10 lbs Enter additional details (optional…" at bounding box center [414, 405] width 464 height 395
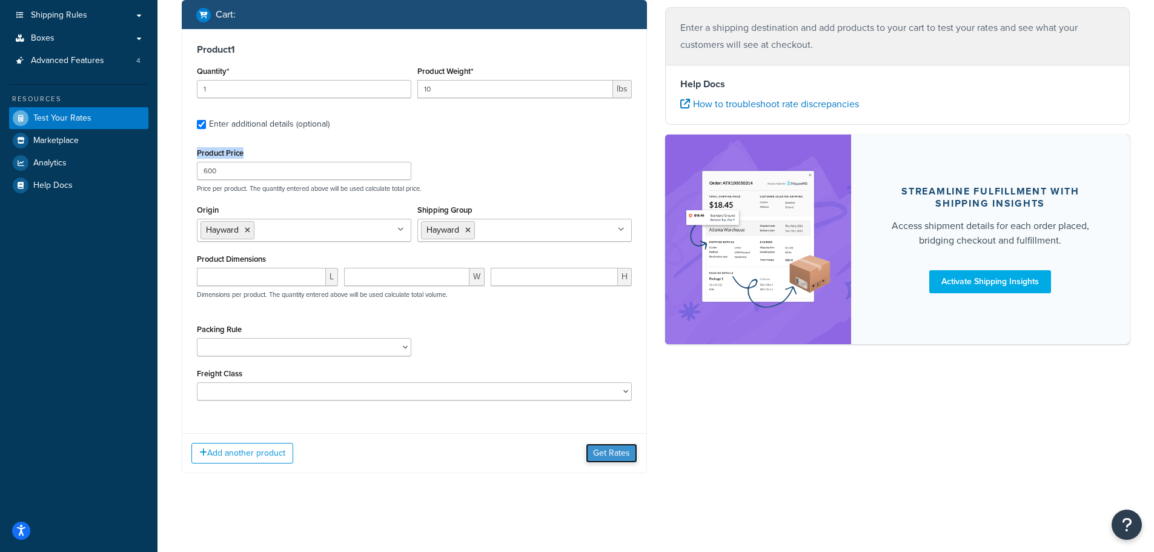
click at [596, 454] on button "Get Rates" at bounding box center [612, 453] width 52 height 19
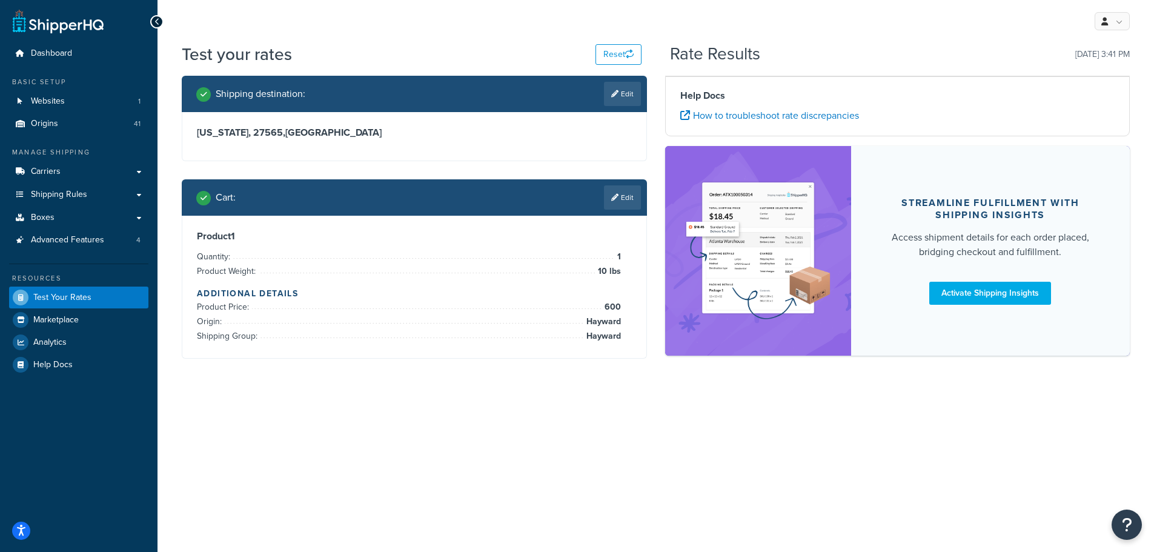
scroll to position [0, 0]
